Goal: Check status: Check status

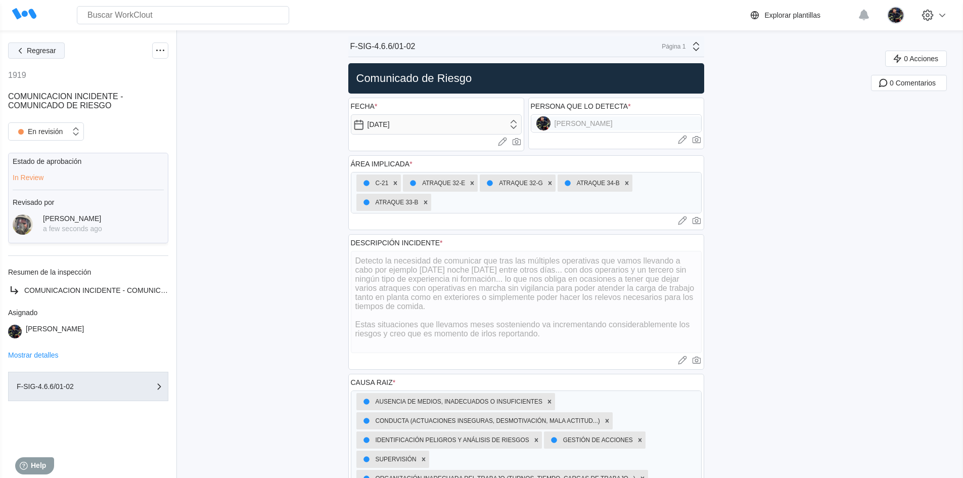
click at [41, 55] on button "Regresar" at bounding box center [36, 50] width 57 height 16
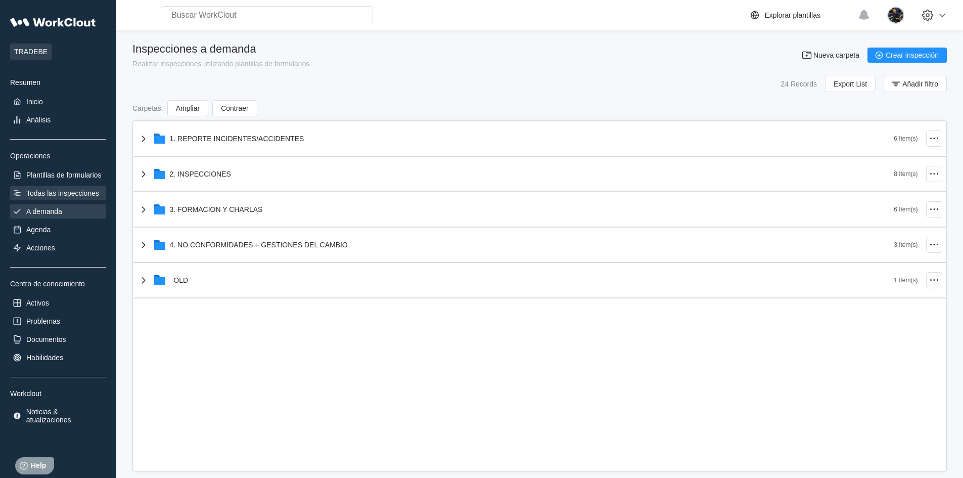
click at [77, 189] on div "Todas las inspecciones" at bounding box center [62, 193] width 73 height 8
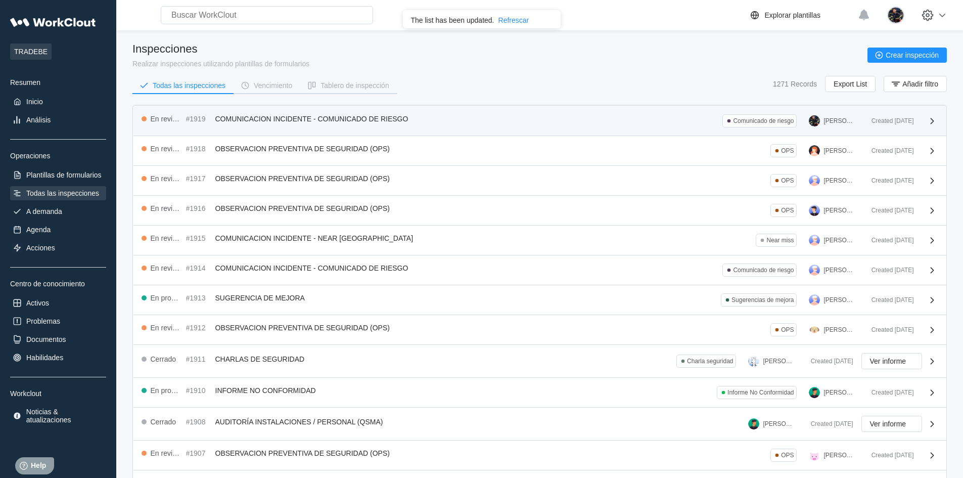
click at [407, 118] on span "COMUNICACION INCIDENTE - COMUNICADO DE RIESGO" at bounding box center [311, 119] width 193 height 8
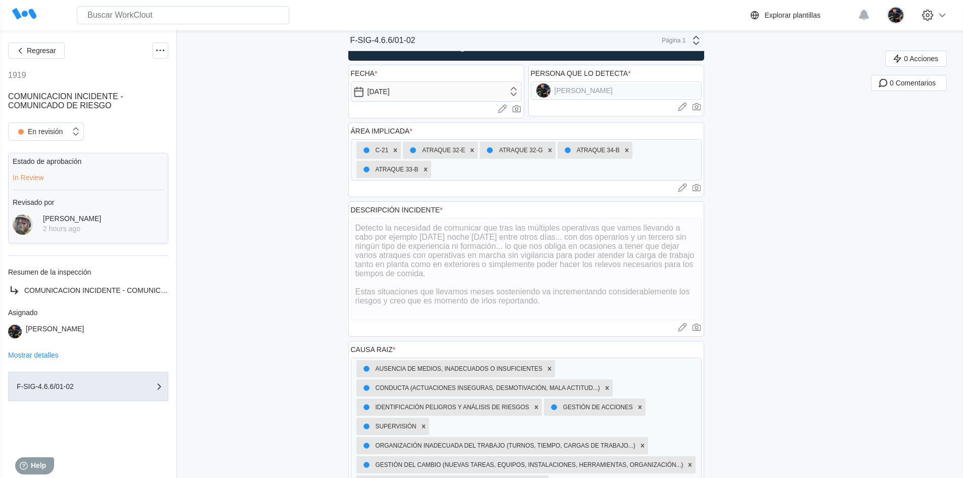
scroll to position [51, 0]
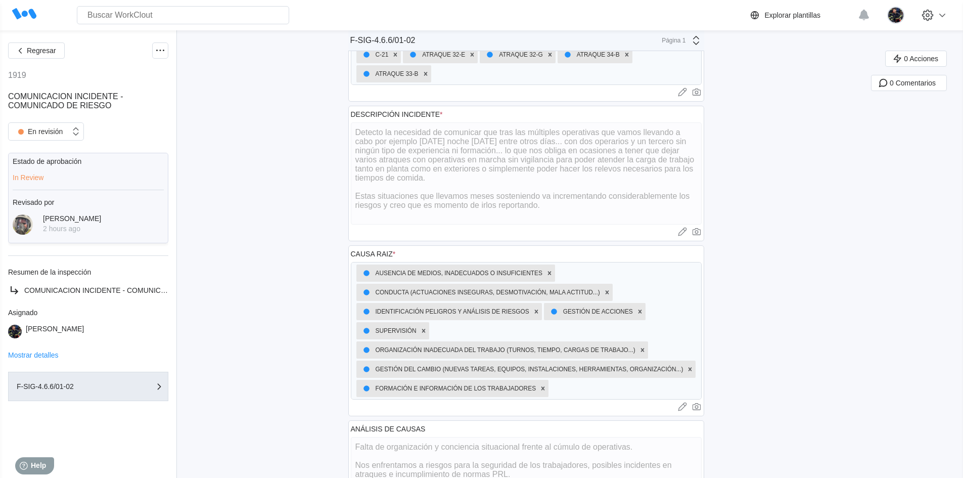
scroll to position [123, 0]
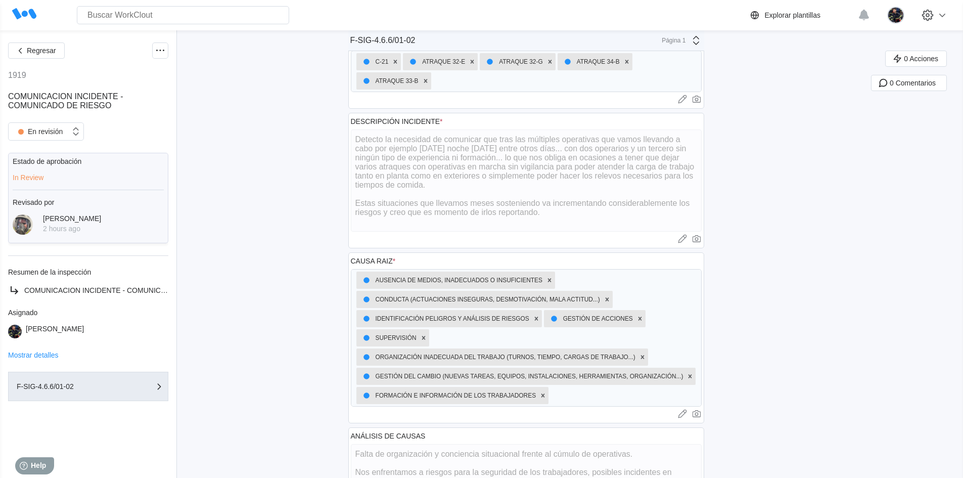
click at [346, 157] on div "Regresar 1919 COMUNICACION INCIDENTE - COMUNICADO DE RIESGO En revisión Estado …" at bounding box center [481, 419] width 963 height 1025
click at [771, 215] on div "Regresar 1919 COMUNICACION INCIDENTE - COMUNICADO DE RIESGO En revisión Estado …" at bounding box center [481, 419] width 963 height 1025
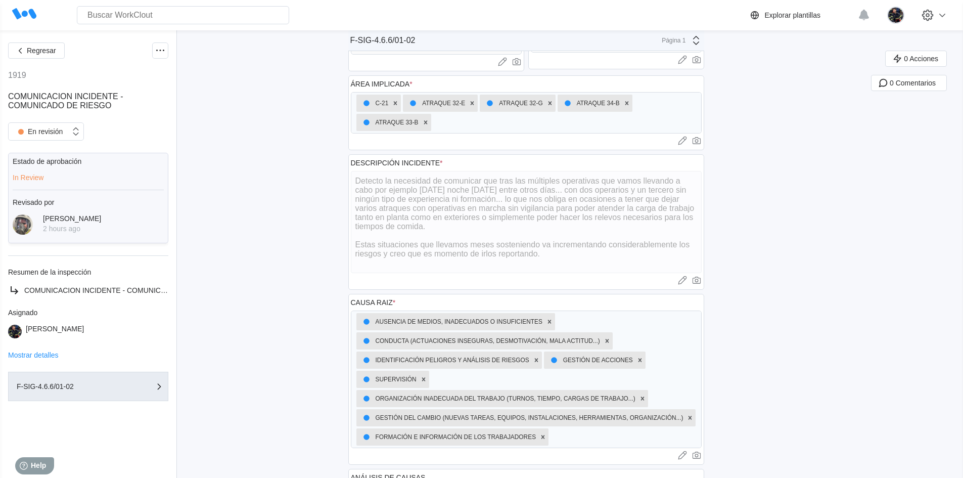
scroll to position [22, 0]
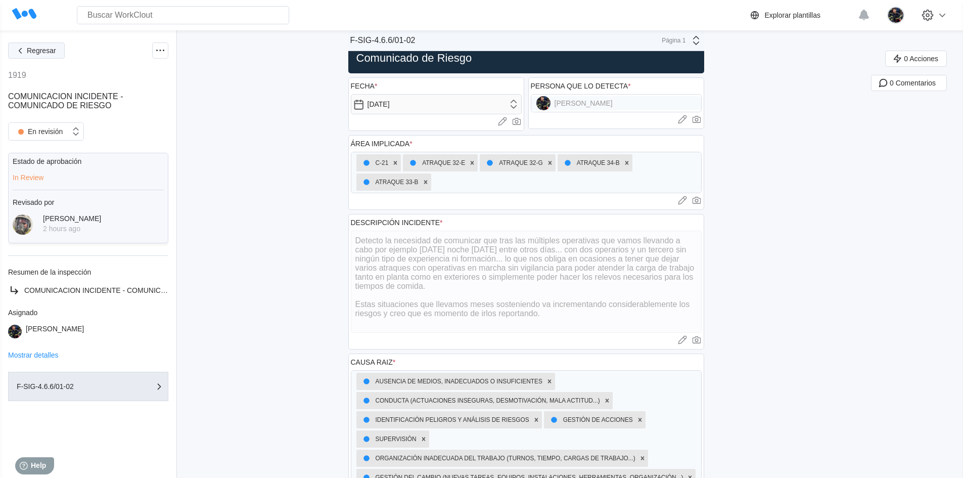
click at [35, 49] on span "Regresar" at bounding box center [41, 50] width 29 height 7
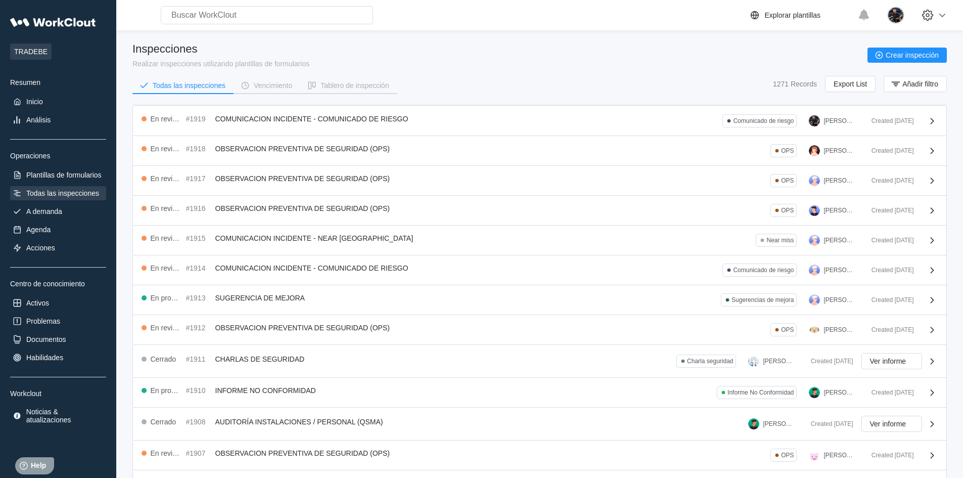
click at [322, 59] on div "Inspecciones Realizar inspecciones utilizando plantillas de formularios Crear i…" at bounding box center [539, 54] width 814 height 25
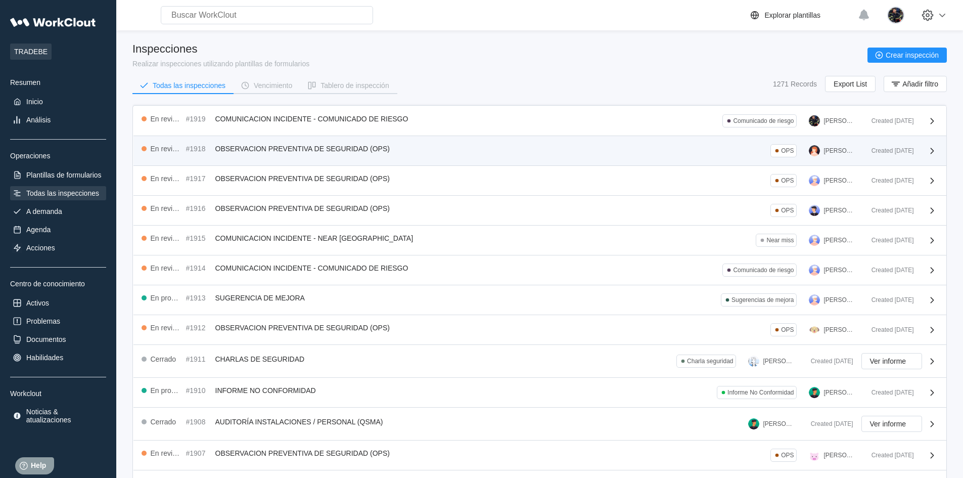
click at [460, 162] on div "En revisión #1918 OBSERVACION PREVENTIVA DE SEGURIDAD (OPS) OPS [PERSON_NAME] C…" at bounding box center [539, 151] width 813 height 30
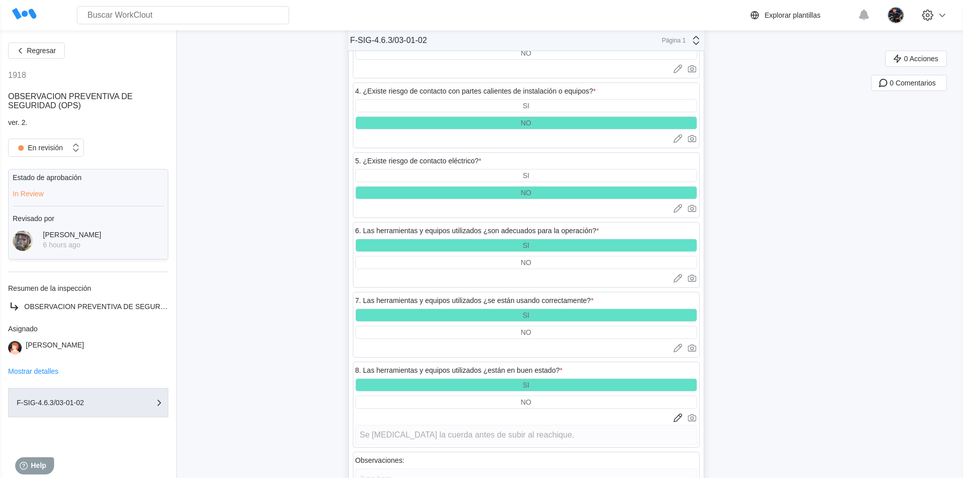
scroll to position [1718, 0]
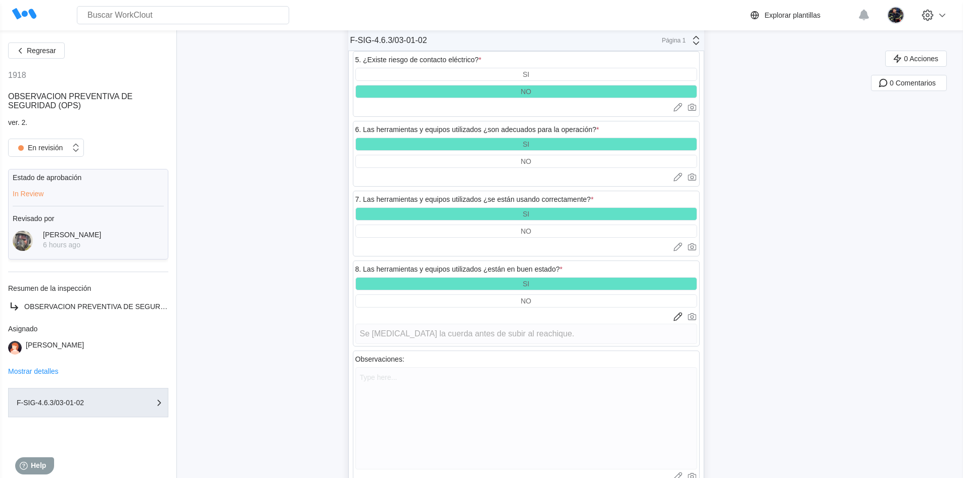
drag, startPoint x: 559, startPoint y: 202, endPoint x: 341, endPoint y: 194, distance: 218.5
click at [341, 194] on div "Regresar 1918 OBSERVACION PREVENTIVA DE SEGURIDAD (OPS) ver. 2. En revisión Est…" at bounding box center [481, 207] width 963 height 3790
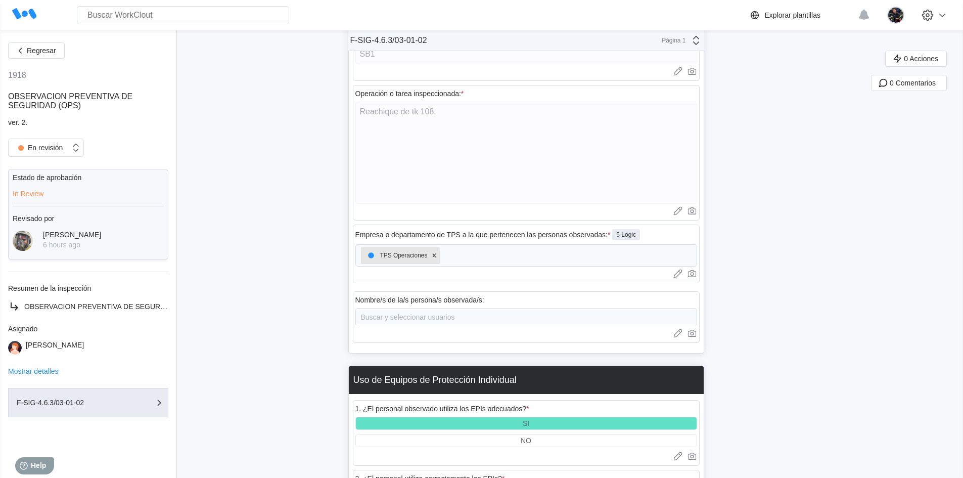
scroll to position [361, 0]
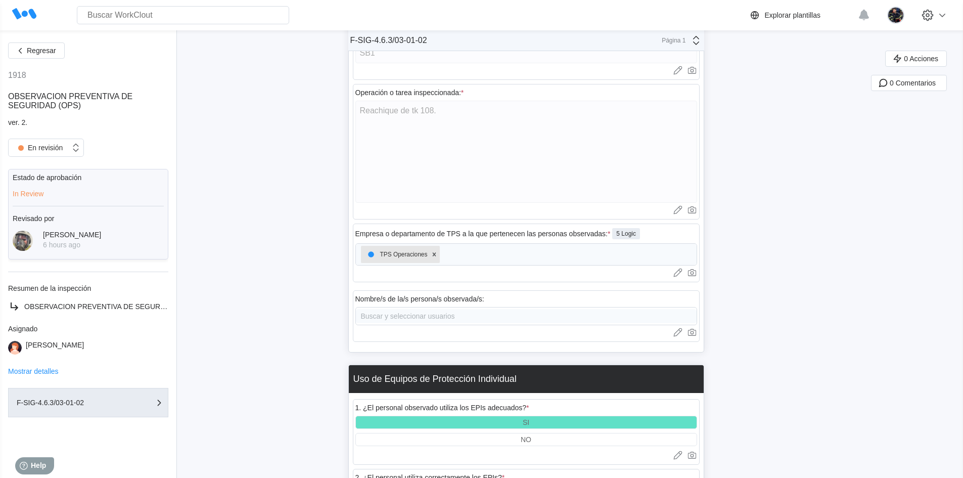
click at [426, 313] on div "Buscar y seleccionar usuarios" at bounding box center [526, 316] width 342 height 18
click at [429, 321] on div "Buscar y seleccionar usuarios" at bounding box center [526, 316] width 342 height 18
click at [683, 337] on icon at bounding box center [678, 332] width 10 height 10
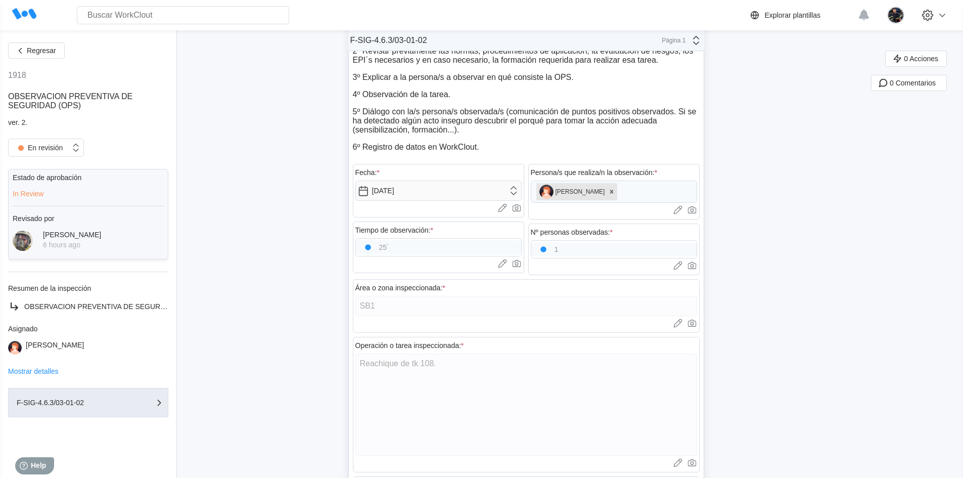
scroll to position [0, 0]
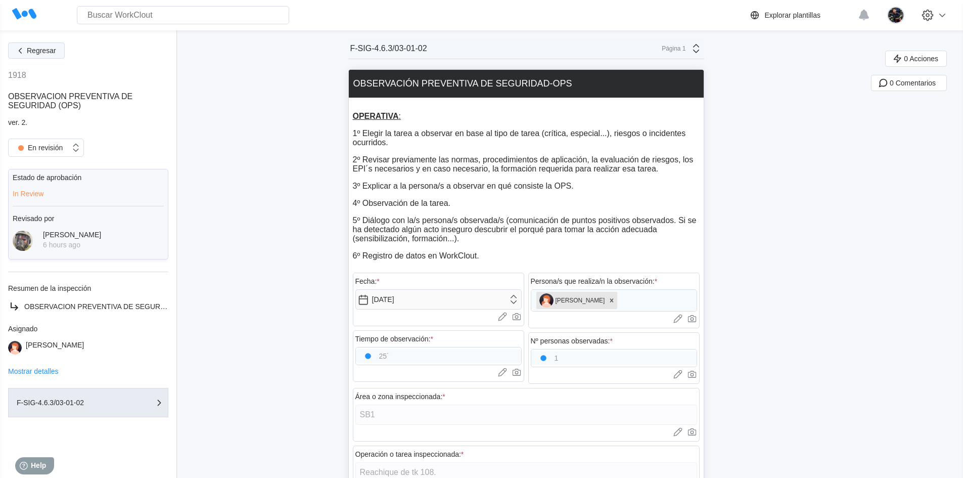
click at [58, 50] on button "Regresar" at bounding box center [36, 50] width 57 height 16
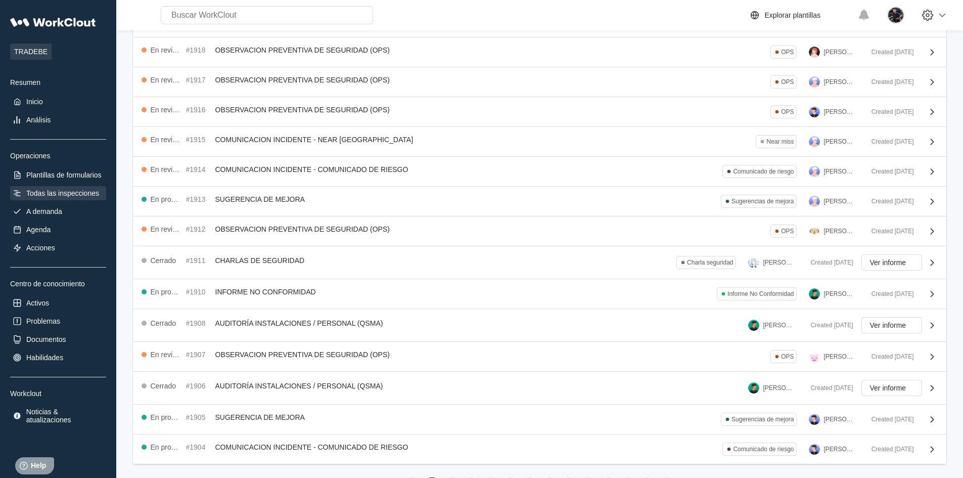
scroll to position [101, 0]
